Goal: Transaction & Acquisition: Purchase product/service

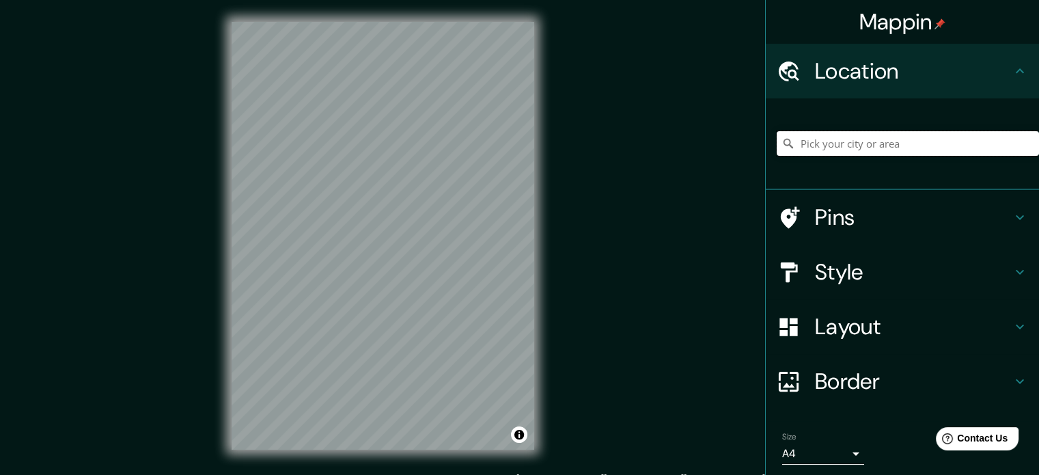
paste input "[GEOGRAPHIC_DATA]"
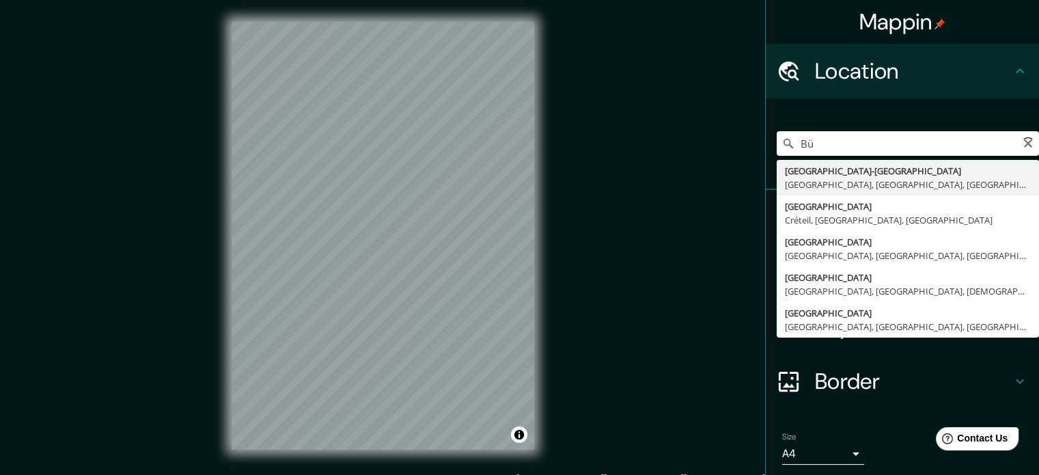
type input "B"
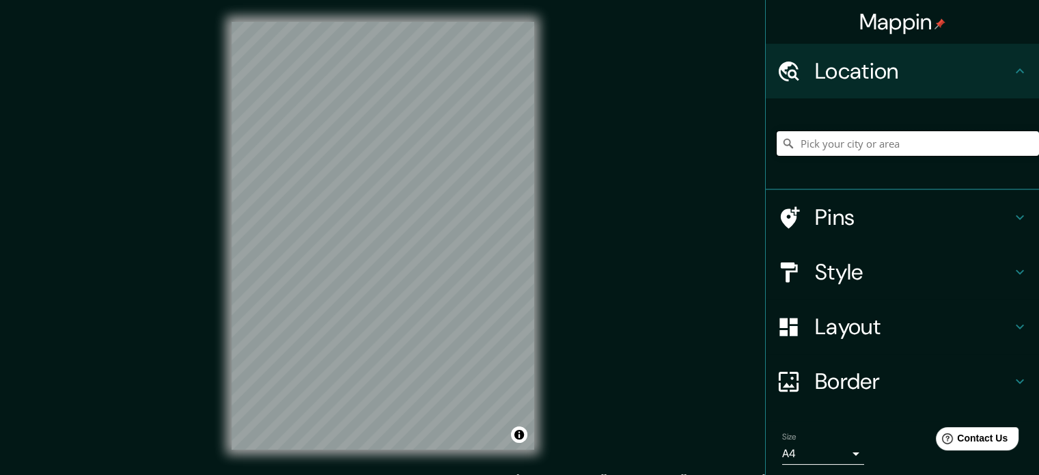
paste input "[GEOGRAPHIC_DATA] [GEOGRAPHIC_DATA]"
type input "[GEOGRAPHIC_DATA], [GEOGRAPHIC_DATA], [GEOGRAPHIC_DATA]"
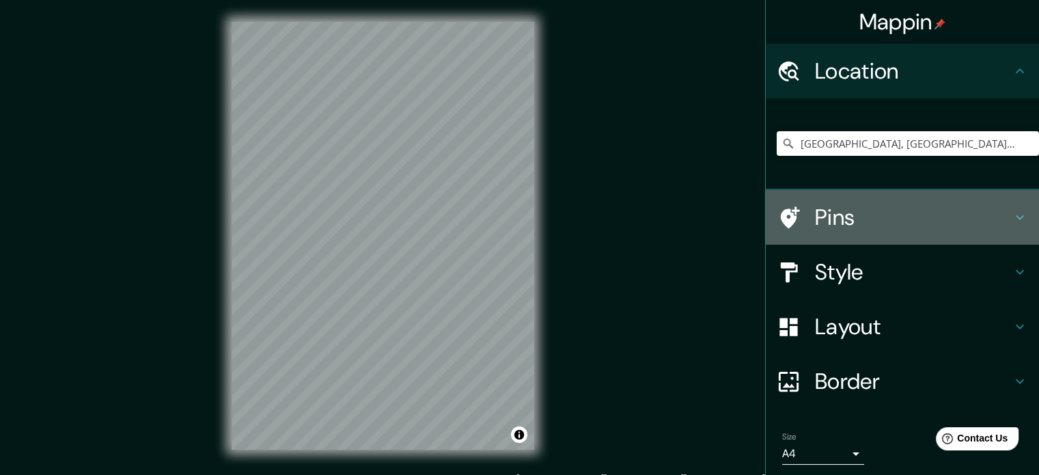
click at [957, 210] on h4 "Pins" at bounding box center [913, 217] width 197 height 27
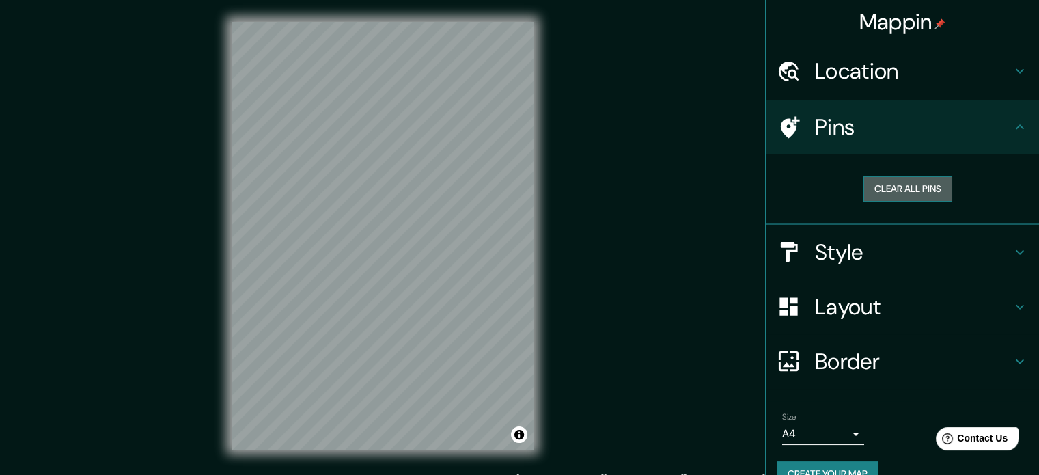
click at [927, 187] on button "Clear all pins" at bounding box center [907, 188] width 89 height 25
click at [839, 76] on h4 "Location" at bounding box center [913, 70] width 197 height 27
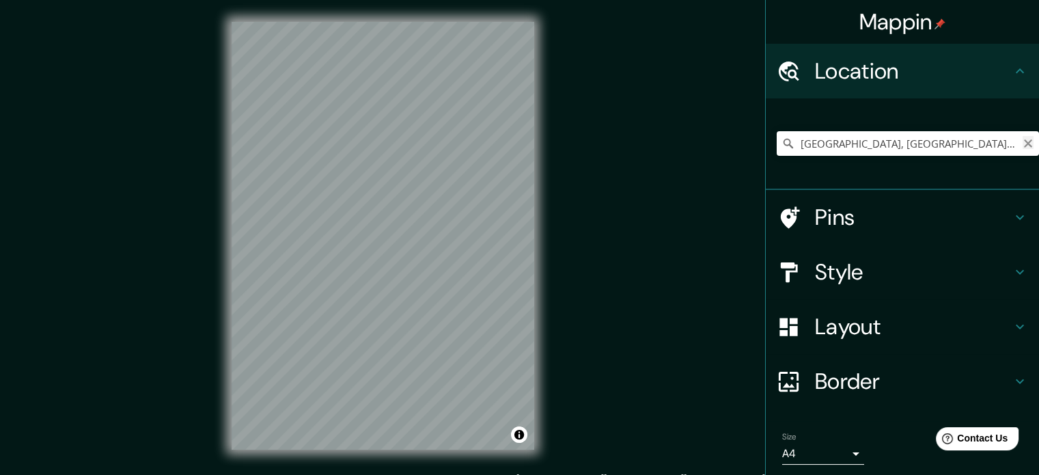
click at [1023, 145] on icon "Clear" at bounding box center [1028, 143] width 11 height 11
paste input "<?lor ipsumdo="3.6" sitametc="ADI-6"?> <eli seddo="eius://tem.incidid.utl/etd/7…"
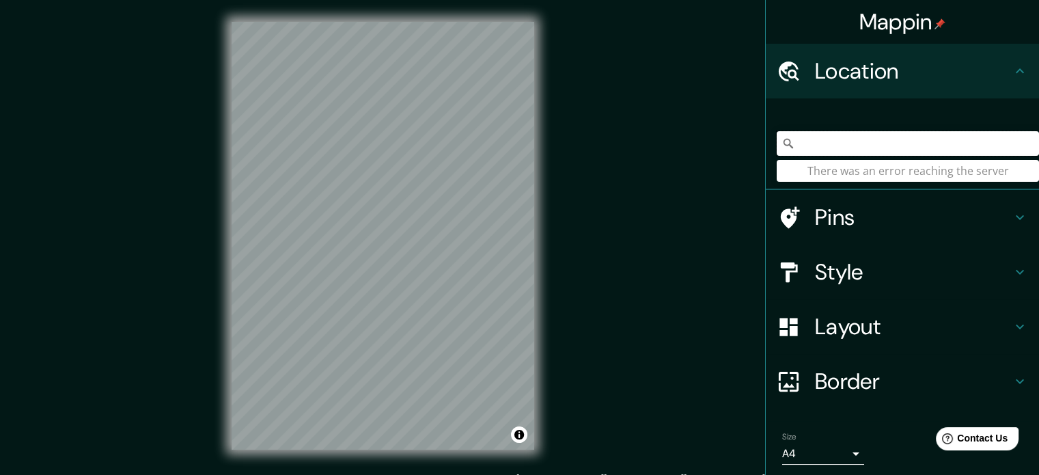
click at [1014, 133] on input "Pick your city or area" at bounding box center [908, 143] width 262 height 25
type input "<?lor ipsumdo="3.6" sitametc="ADI-6"?> <eli seddo="eius://tem.incidid.utl/etd/7…"
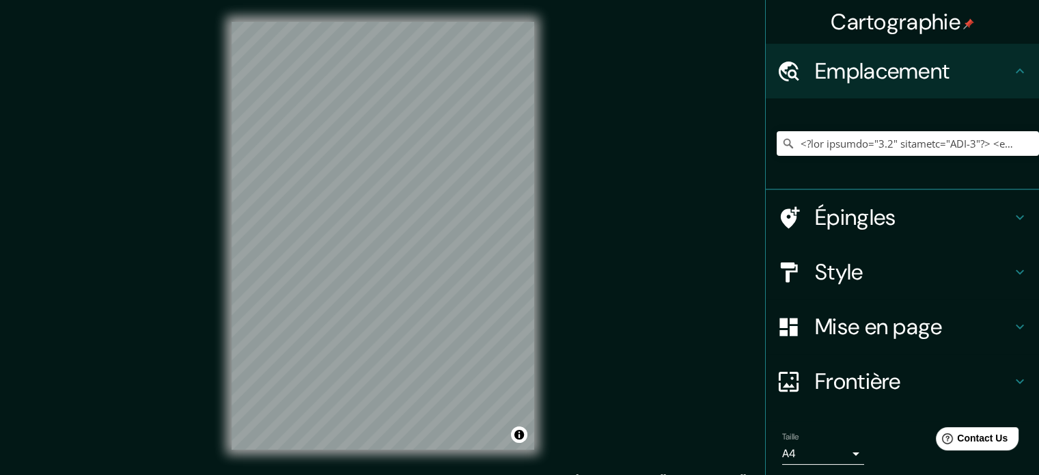
click at [949, 45] on div "Emplacement" at bounding box center [902, 71] width 273 height 55
click at [926, 148] on input "Choisissez votre ville ou votre région" at bounding box center [908, 143] width 262 height 25
click at [975, 141] on input "Choisissez votre ville ou votre région" at bounding box center [908, 143] width 262 height 25
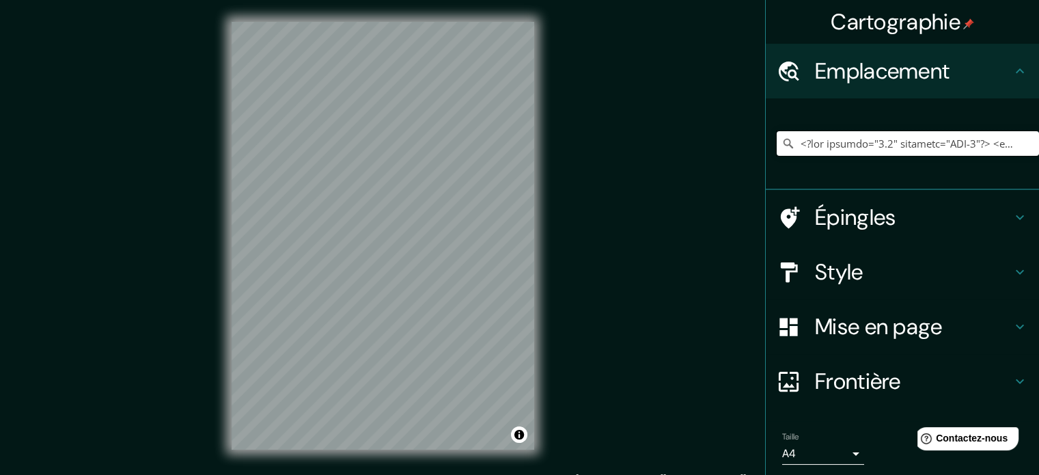
click at [975, 141] on input "Choisissez votre ville ou votre région" at bounding box center [908, 143] width 262 height 25
click at [974, 141] on input "Choisissez votre ville ou votre région" at bounding box center [908, 143] width 262 height 25
paste input "[GEOGRAPHIC_DATA]"
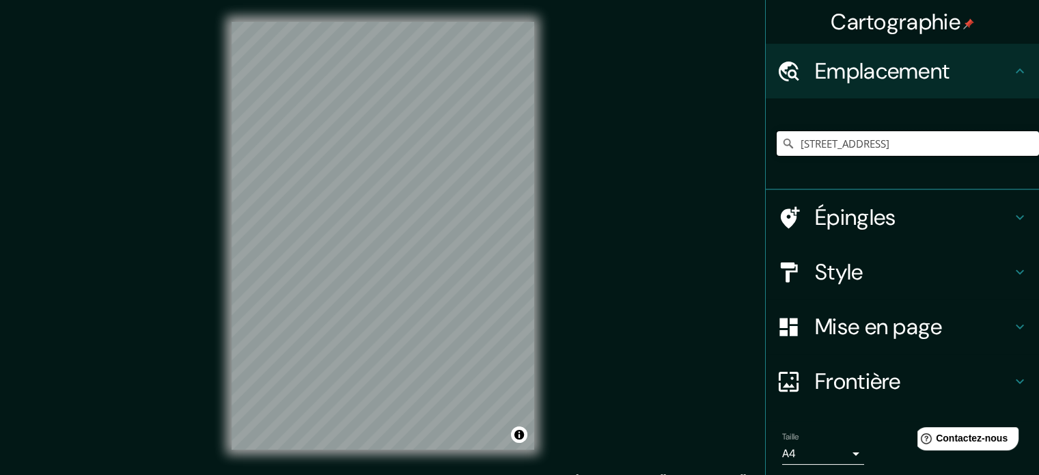
type input "Bürgenstockstrasse, 6363 Fürigen, Suisse"
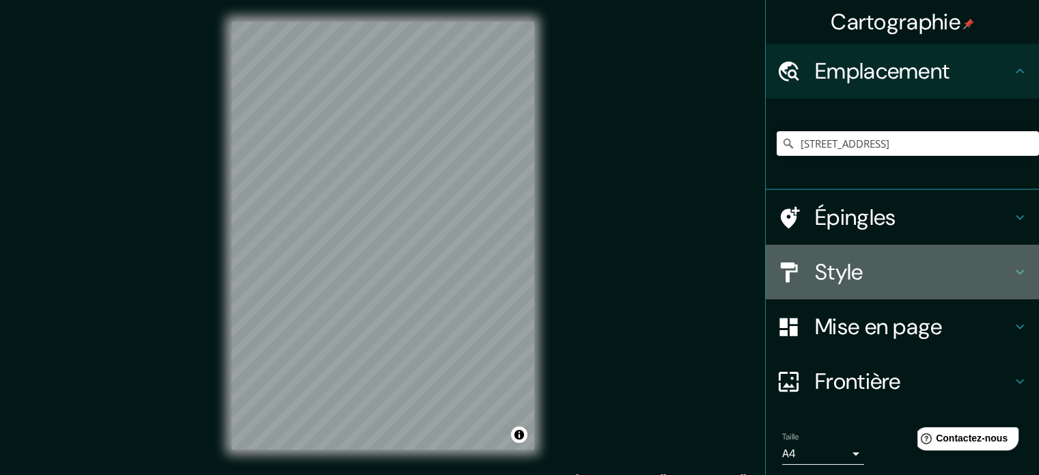
click at [880, 260] on h4 "Style" at bounding box center [913, 271] width 197 height 27
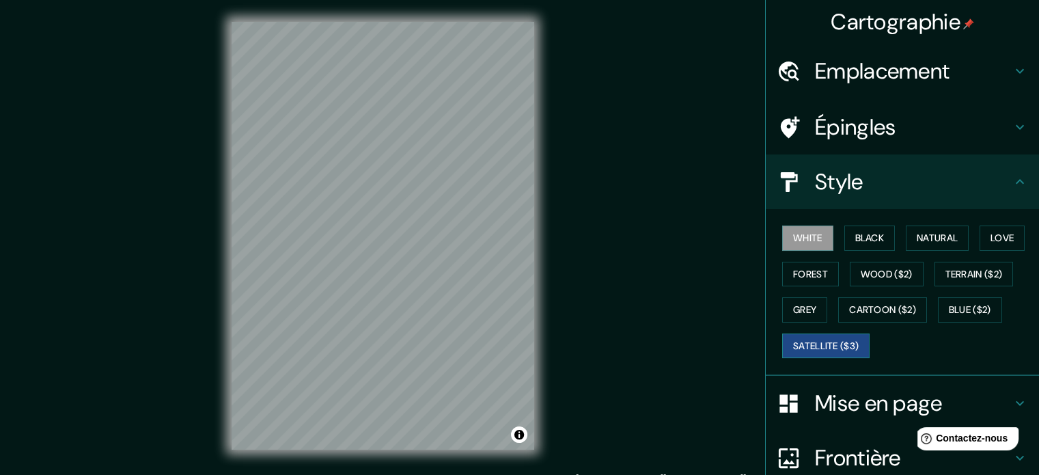
click at [853, 347] on button "Satellite ($3)" at bounding box center [825, 345] width 87 height 25
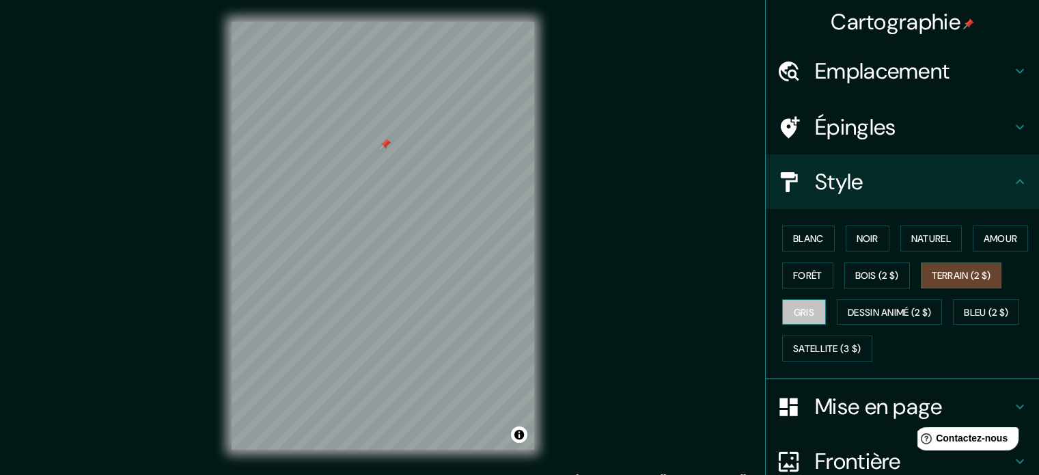
click at [814, 309] on font "Gris" at bounding box center [804, 312] width 20 height 12
click at [916, 236] on font "Naturel" at bounding box center [931, 238] width 40 height 12
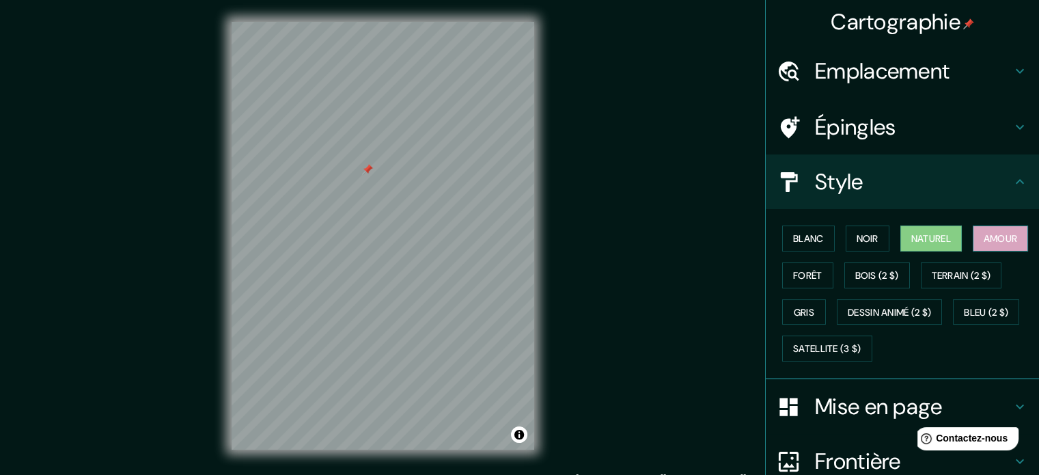
click at [984, 245] on font "Amour" at bounding box center [1001, 238] width 34 height 12
